Goal: Go to known website: Access a specific website the user already knows

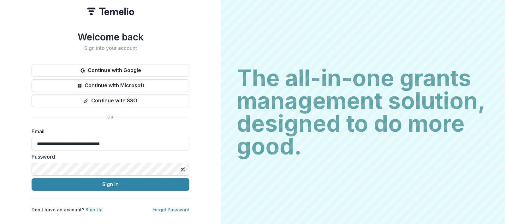
click at [121, 142] on input "**********" at bounding box center [111, 144] width 158 height 13
type input "**********"
click at [181, 168] on icon "Toggle password visibility" at bounding box center [182, 169] width 3 height 3
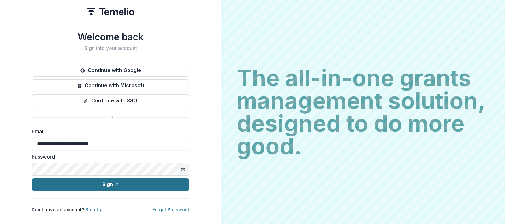
click at [101, 180] on button "Sign In" at bounding box center [111, 184] width 158 height 13
